Goal: Task Accomplishment & Management: Manage account settings

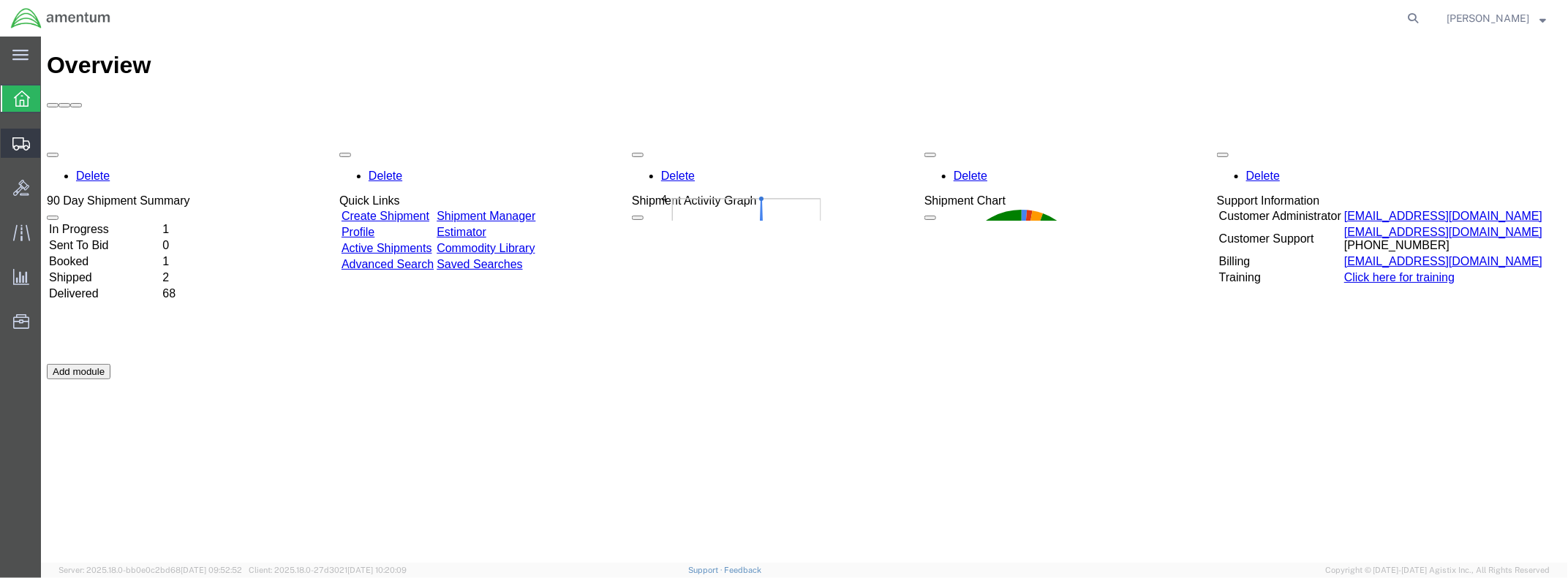
click at [0, 0] on span "Shipment Manager" at bounding box center [0, 0] width 0 height 0
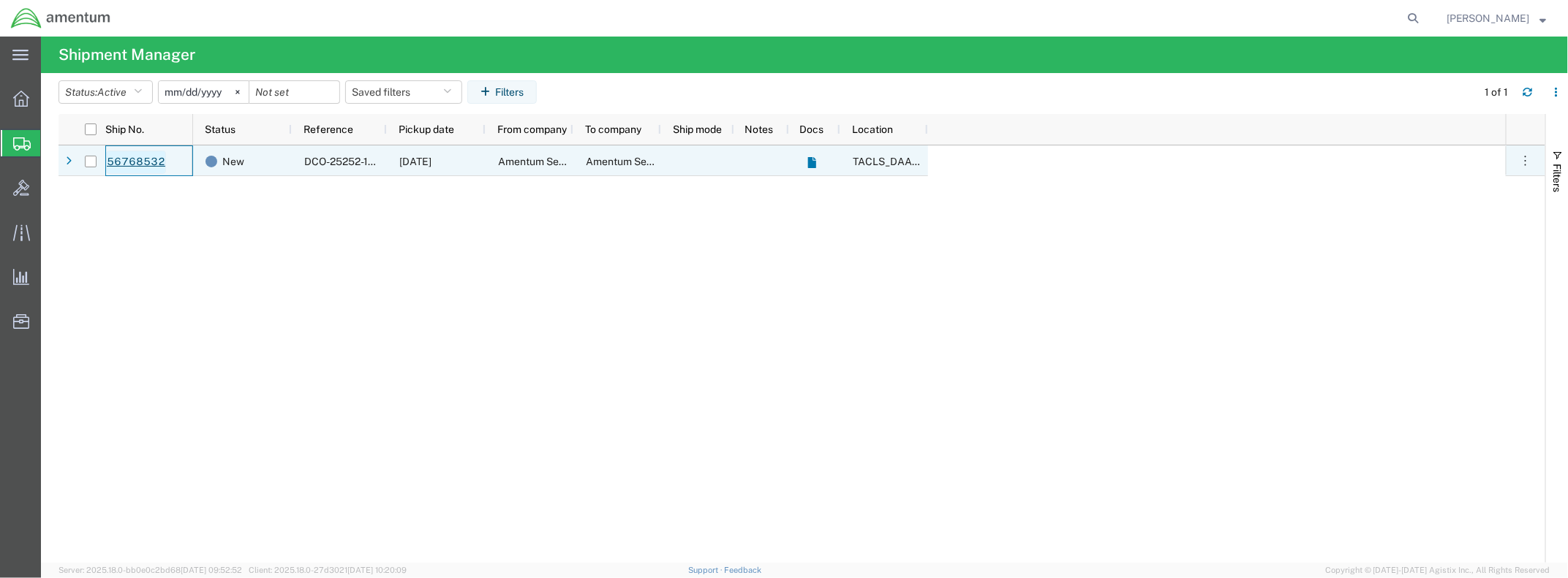
click at [122, 162] on link "56768532" at bounding box center [136, 162] width 60 height 23
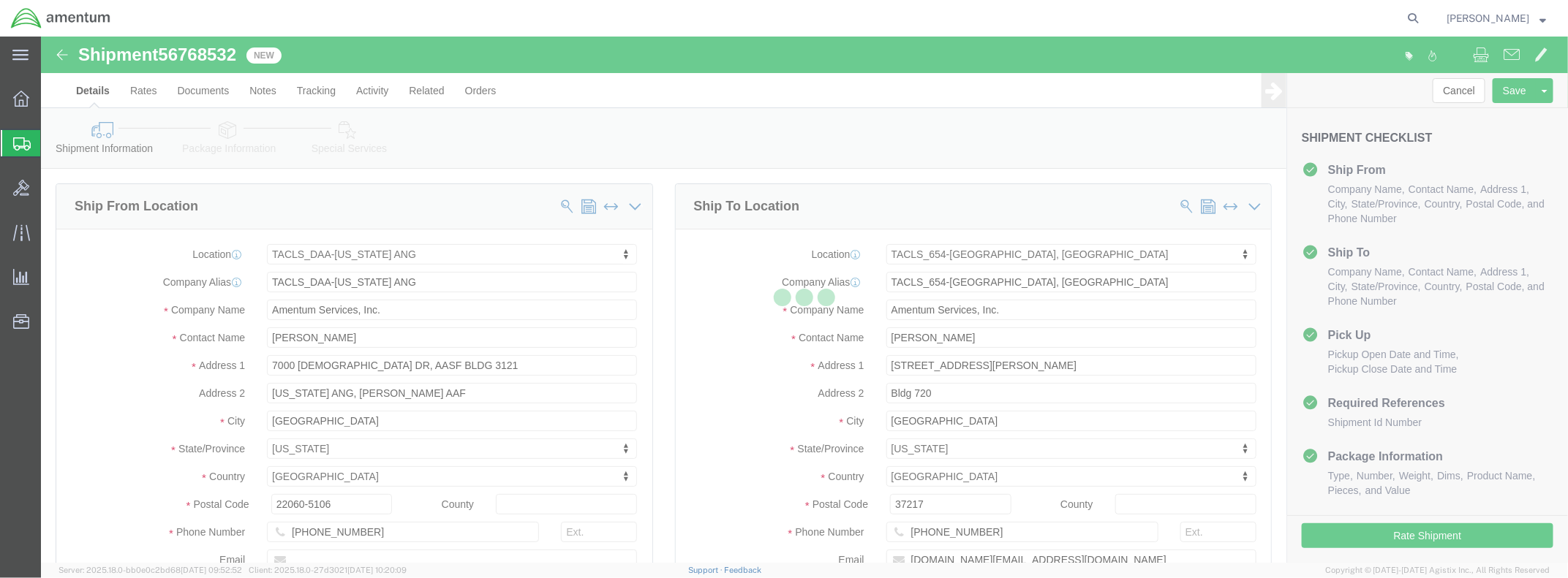
select select "42744"
select select "42726"
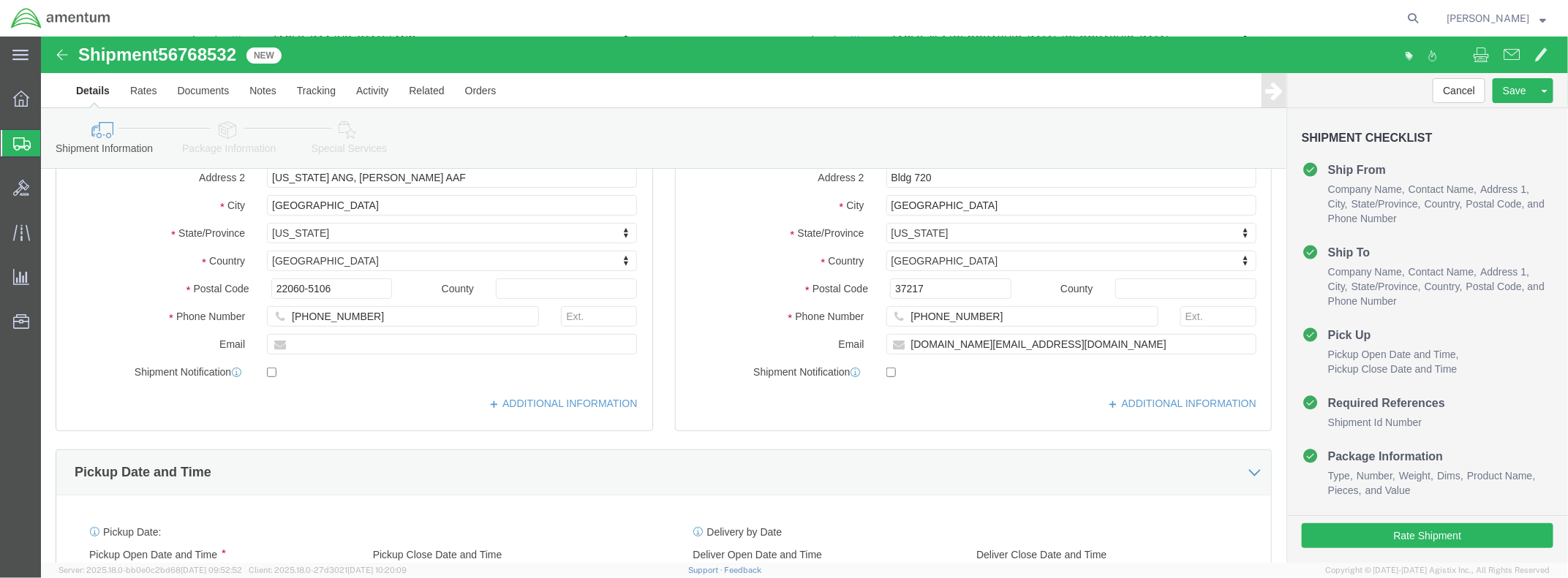
scroll to position [220, 0]
click input "text"
type input "[PERSON_NAME][EMAIL_ADDRESS][DOMAIN_NAME]"
click div "Location TACLS_DAA-[US_STATE] ANG My Profile Location [PHONE_NUMBER] [PHONE_NUM…"
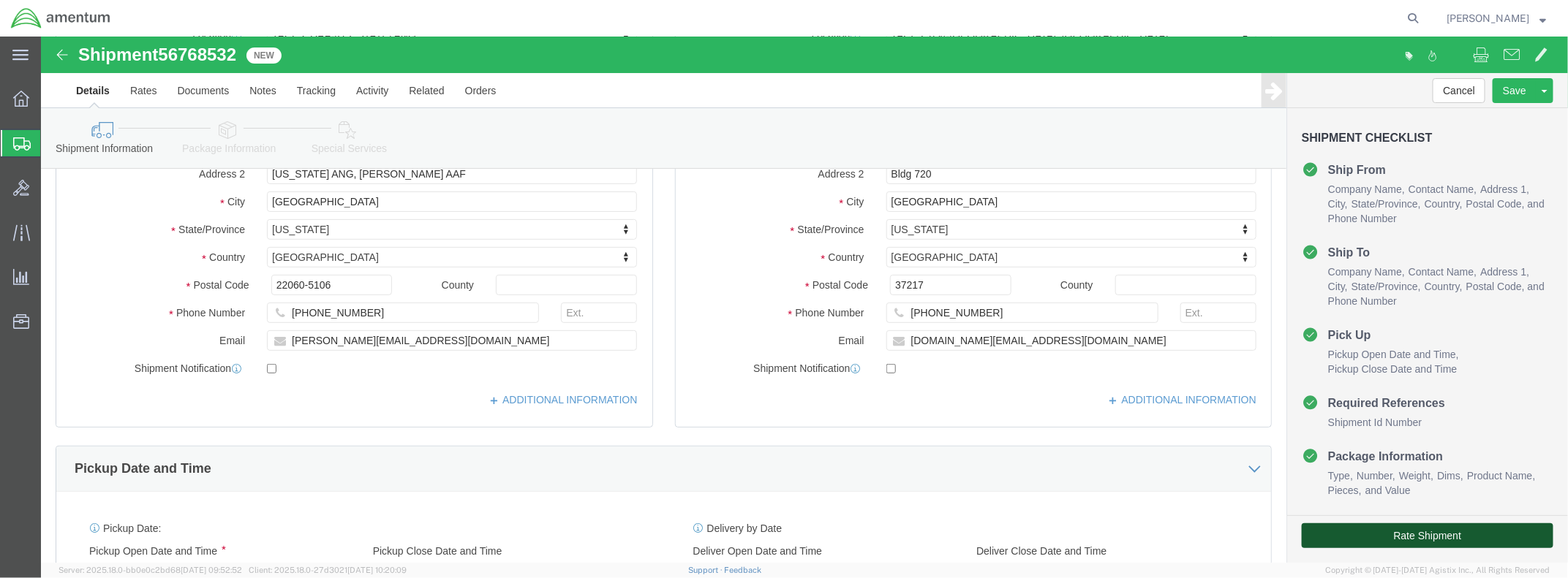
drag, startPoint x: 1460, startPoint y: 500, endPoint x: 970, endPoint y: 444, distance: 493.2
click button "Rate Shipment"
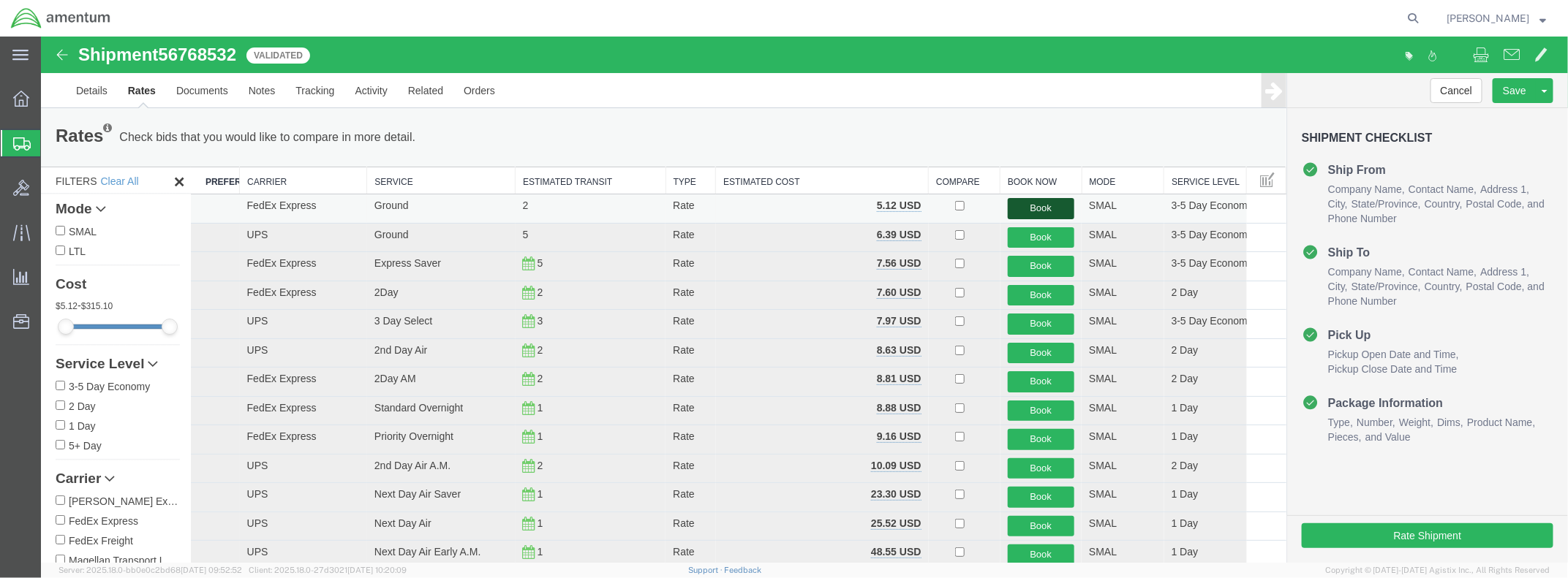
click at [1035, 206] on button "Book" at bounding box center [1041, 208] width 67 height 21
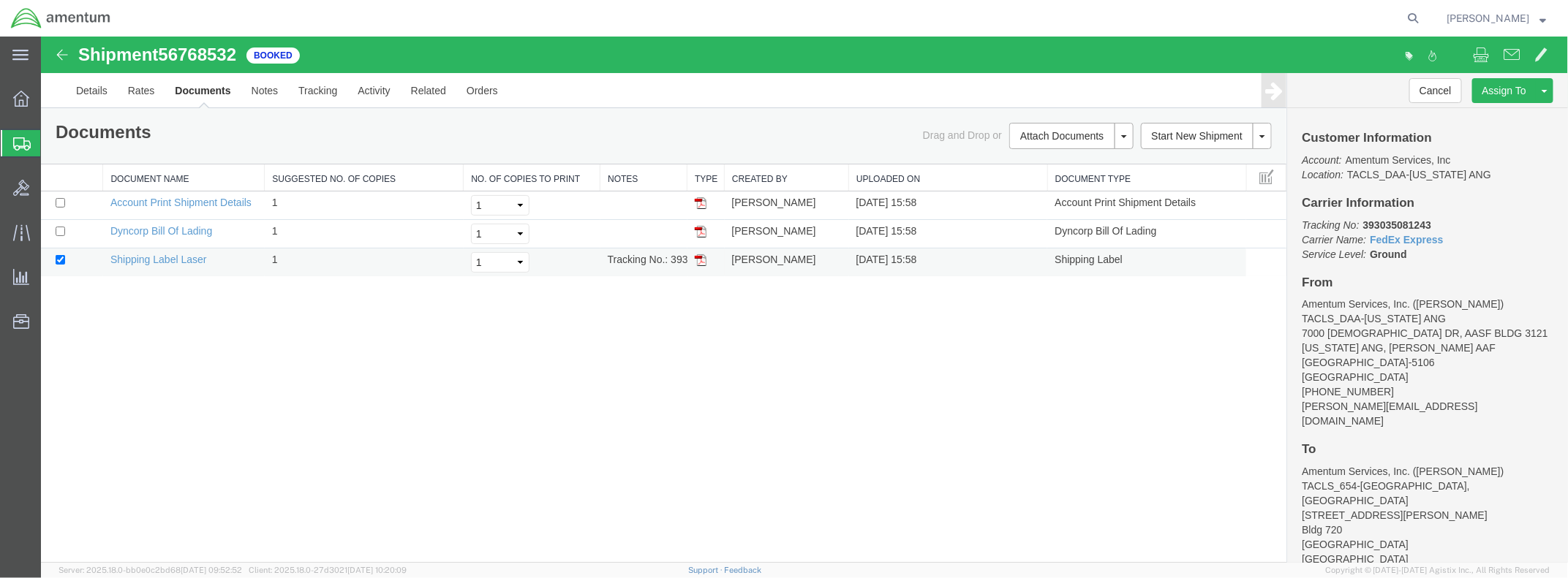
click at [701, 259] on img at bounding box center [700, 260] width 12 height 12
click at [459, 358] on div "Shipment 56768532 3 of 3 Booked Details Rates Documents Notes Tracking Activity…" at bounding box center [804, 299] width 1527 height 526
click at [250, 96] on link "Notes" at bounding box center [264, 90] width 48 height 35
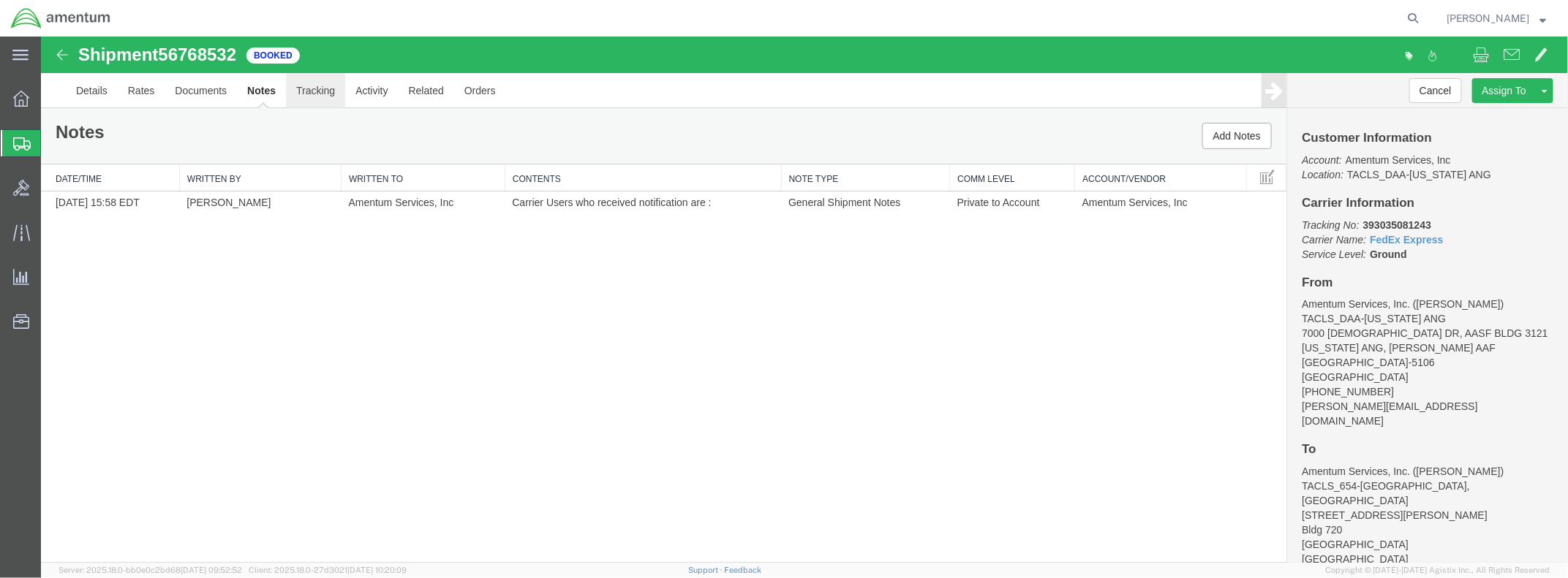
click at [312, 89] on link "Tracking" at bounding box center [314, 90] width 59 height 35
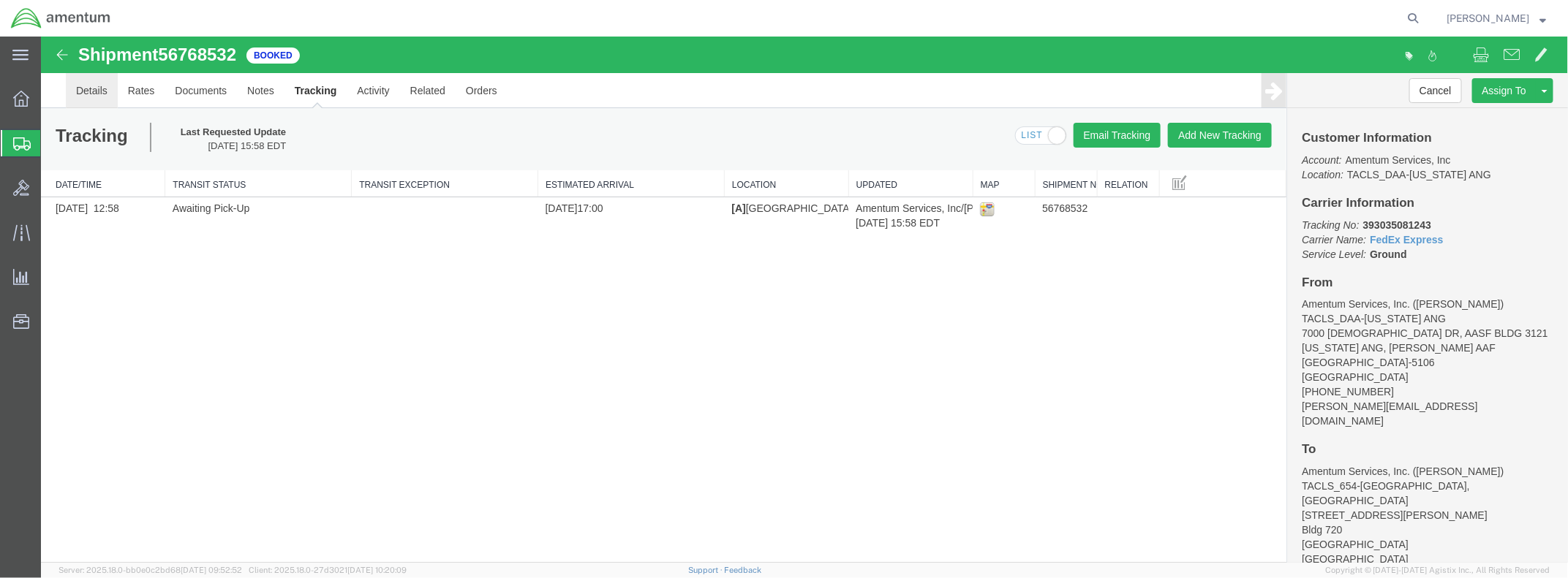
click at [97, 90] on link "Details" at bounding box center [91, 90] width 52 height 35
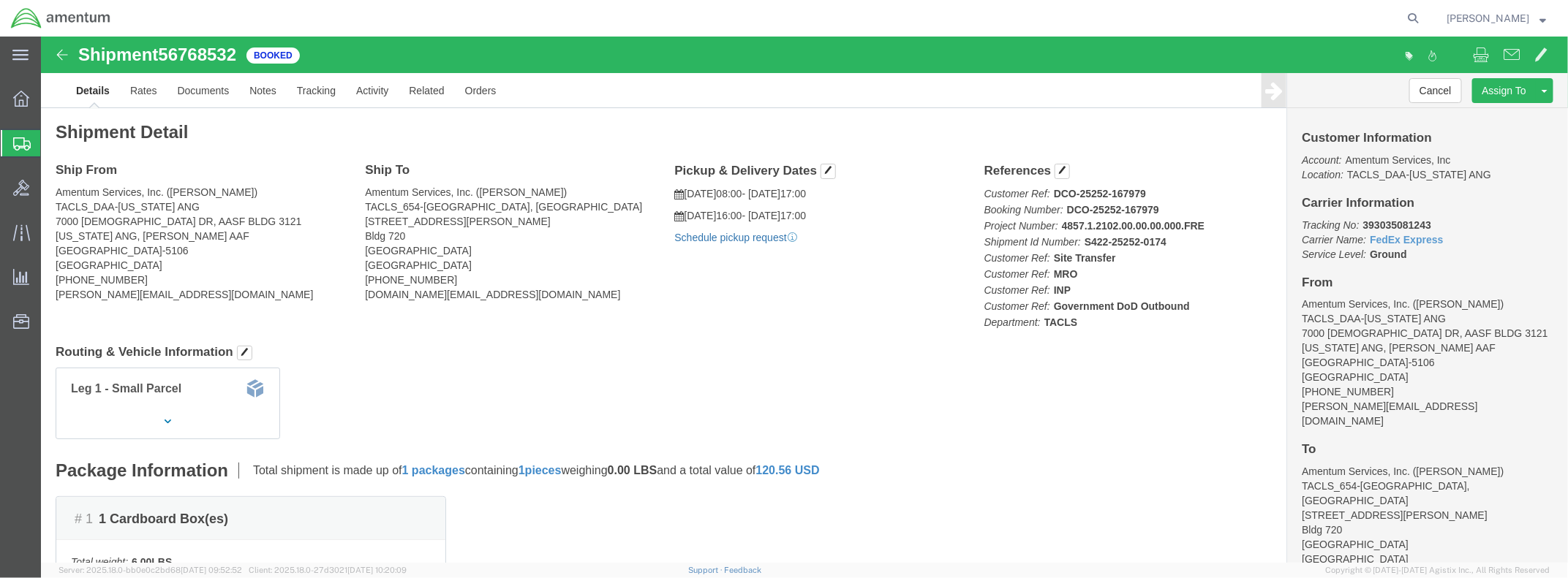
click link "Schedule pickup request"
click link "Documents"
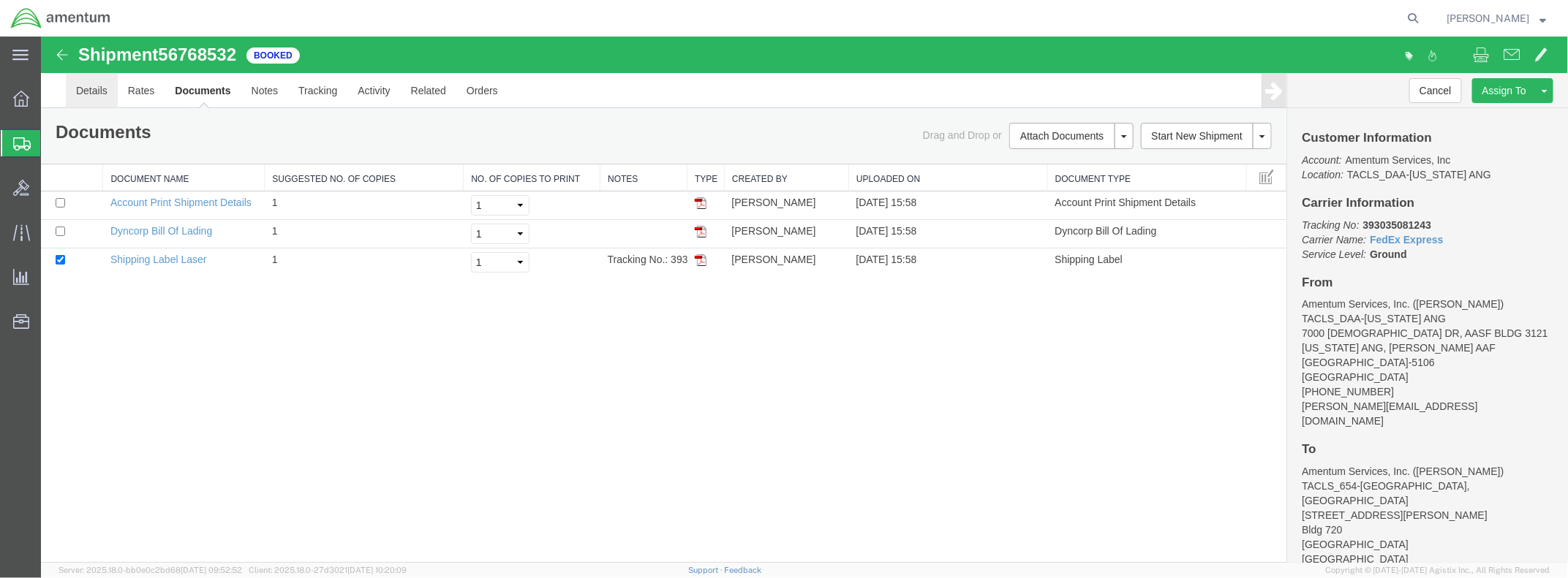
click at [82, 88] on link "Details" at bounding box center [91, 90] width 52 height 35
